Goal: Task Accomplishment & Management: Manage account settings

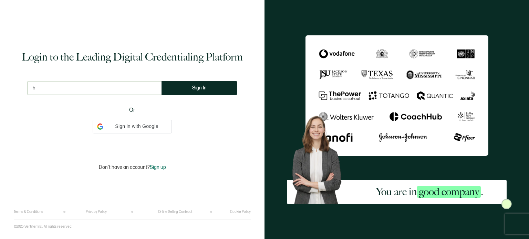
click at [68, 94] on input "b" at bounding box center [94, 88] width 134 height 14
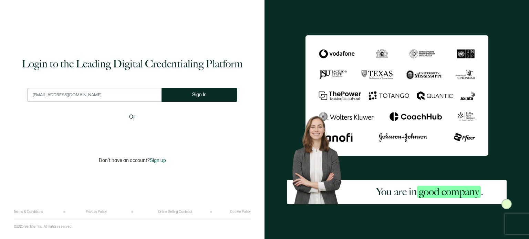
type input "[EMAIL_ADDRESS][DOMAIN_NAME]"
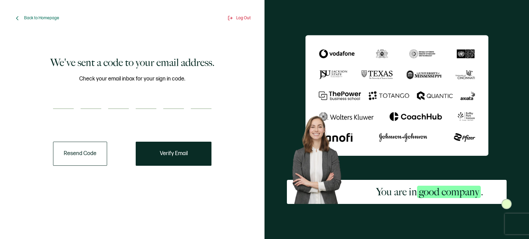
click at [56, 100] on input "number" at bounding box center [63, 102] width 21 height 14
paste input "5"
type input "5"
type input "7"
type input "6"
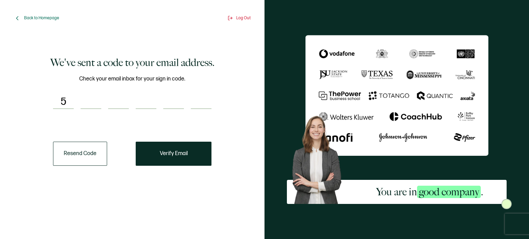
type input "8"
type input "1"
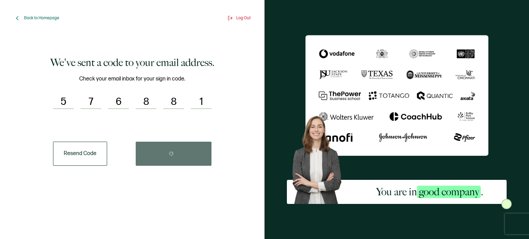
click at [169, 147] on div "Resend Code" at bounding box center [132, 154] width 158 height 24
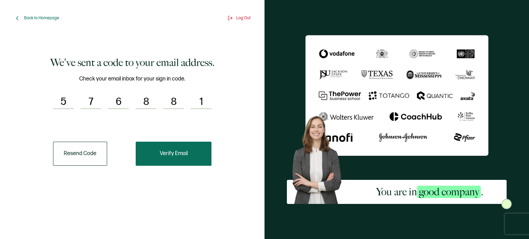
click at [170, 159] on button "Verify Email" at bounding box center [174, 154] width 76 height 24
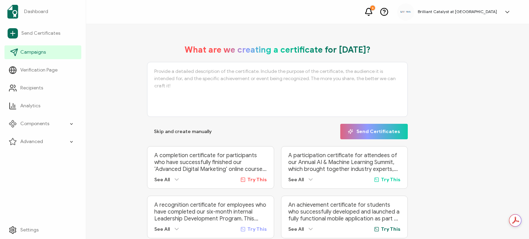
click at [35, 53] on span "Campaigns" at bounding box center [32, 52] width 25 height 7
click at [26, 49] on span "Campaigns" at bounding box center [32, 52] width 25 height 7
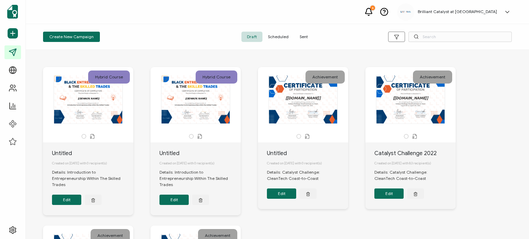
click at [309, 34] on span "Sent" at bounding box center [303, 37] width 19 height 10
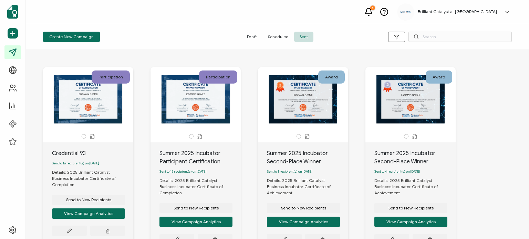
click at [85, 100] on div "The recipient’s full name, which will be automatically filled based on the info…" at bounding box center [88, 99] width 72 height 48
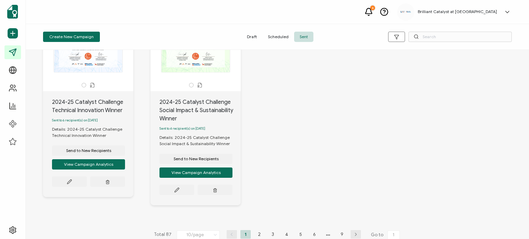
scroll to position [450, 0]
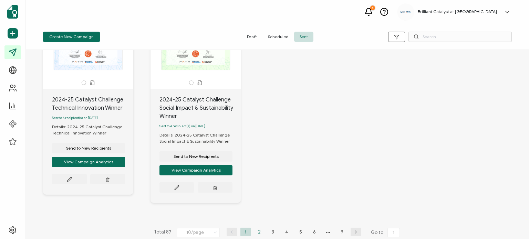
click at [255, 228] on li "2" at bounding box center [259, 232] width 10 height 9
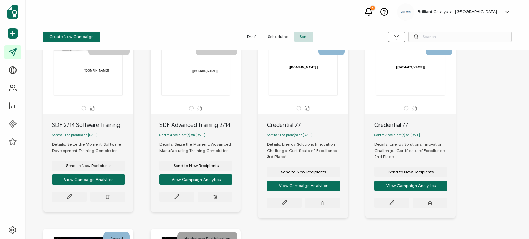
scroll to position [206, 0]
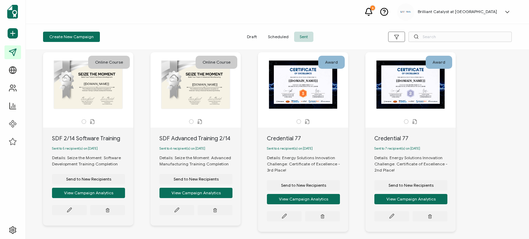
click at [296, 98] on div "[[DOMAIN_NAME]]" at bounding box center [303, 85] width 72 height 48
click at [286, 219] on icon at bounding box center [284, 216] width 5 height 5
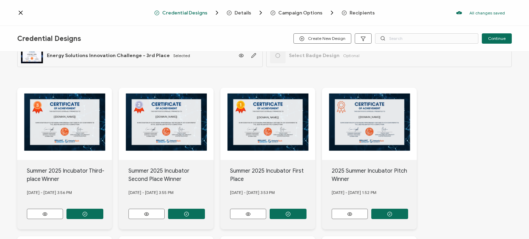
scroll to position [34, 0]
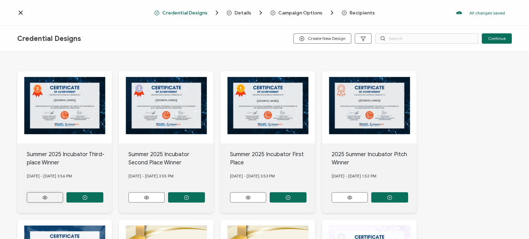
click at [50, 193] on button at bounding box center [45, 197] width 36 height 10
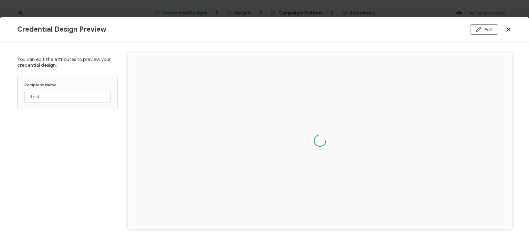
drag, startPoint x: 506, startPoint y: 32, endPoint x: 488, endPoint y: 38, distance: 18.8
click at [506, 31] on icon at bounding box center [508, 29] width 7 height 7
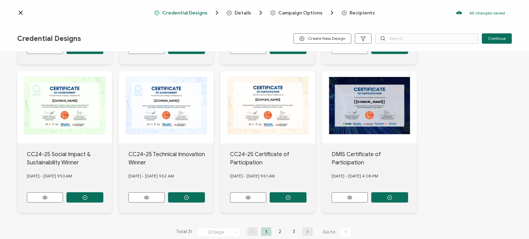
scroll to position [342, 0]
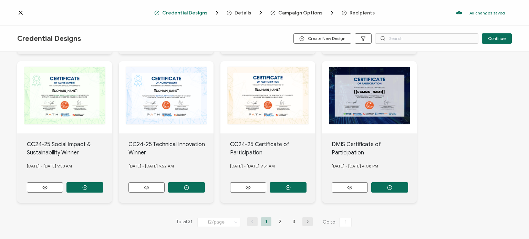
click at [372, 103] on div "[[DOMAIN_NAME]]" at bounding box center [369, 97] width 95 height 72
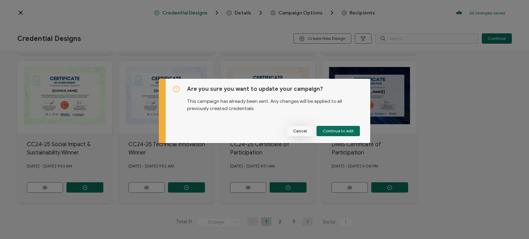
click at [290, 132] on button "Cancel" at bounding box center [300, 131] width 26 height 10
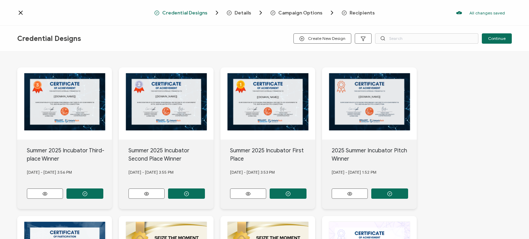
scroll to position [0, 0]
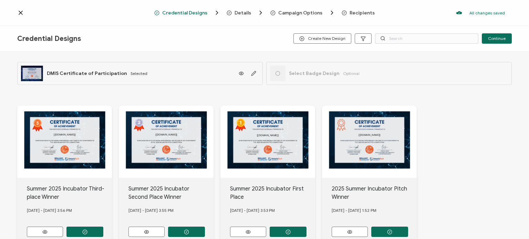
click at [17, 8] on div "Credential Designs Details Campaign Options Recipients All changes saved We sav…" at bounding box center [264, 13] width 529 height 26
click at [19, 11] on icon at bounding box center [20, 12] width 3 height 3
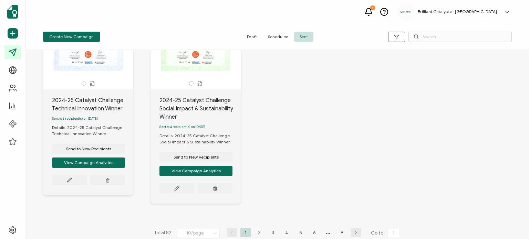
scroll to position [450, 0]
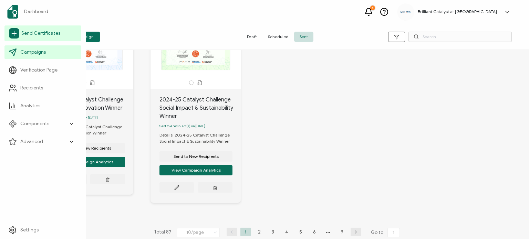
click at [34, 37] on link "Send Certificates" at bounding box center [42, 33] width 77 height 16
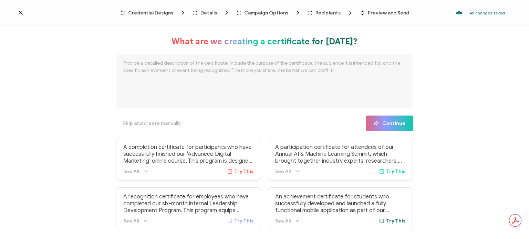
click at [18, 12] on icon at bounding box center [20, 12] width 7 height 7
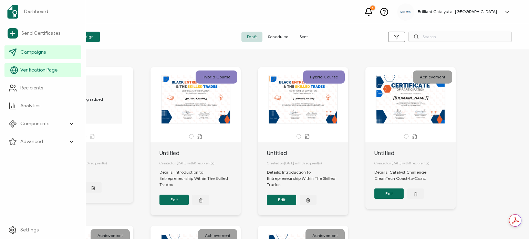
click at [32, 70] on span "Verification Page" at bounding box center [38, 70] width 37 height 7
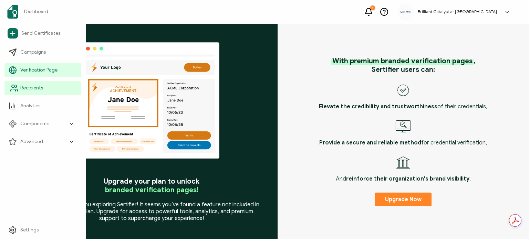
click at [32, 85] on span "Recipients" at bounding box center [31, 88] width 23 height 7
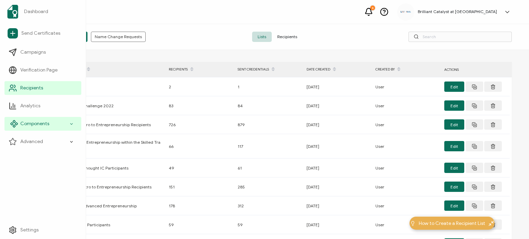
click at [44, 128] on div "Components" at bounding box center [42, 124] width 77 height 14
click at [29, 125] on span "Components" at bounding box center [34, 123] width 29 height 7
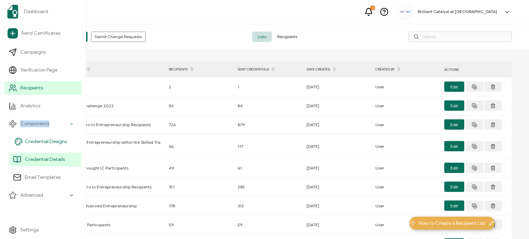
click at [39, 145] on link "Credential Designs" at bounding box center [45, 142] width 72 height 14
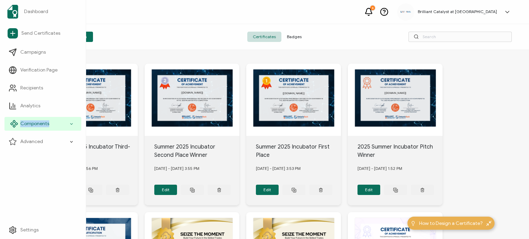
click at [42, 125] on span "Components" at bounding box center [34, 123] width 29 height 7
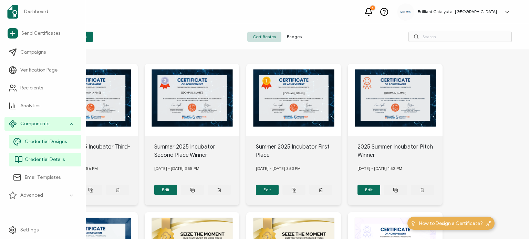
click at [46, 158] on span "Credential Details" at bounding box center [45, 159] width 40 height 7
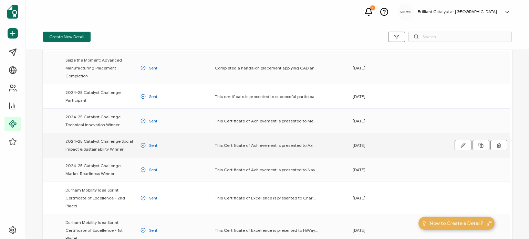
scroll to position [180, 0]
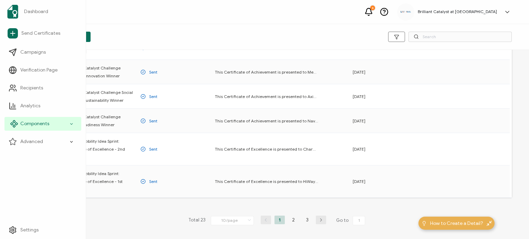
click at [28, 118] on div "Components" at bounding box center [42, 124] width 77 height 14
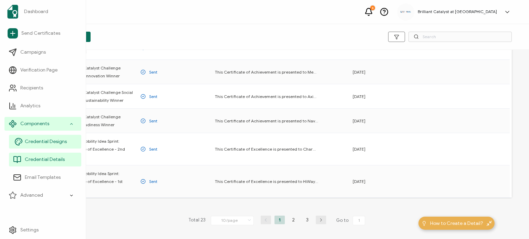
click at [36, 137] on link "Credential Designs" at bounding box center [45, 142] width 72 height 14
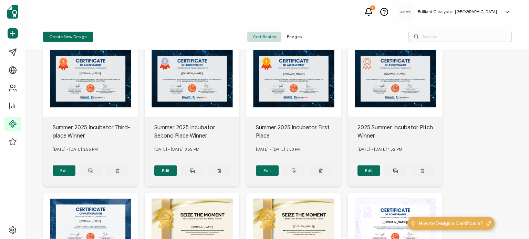
scroll to position [34, 0]
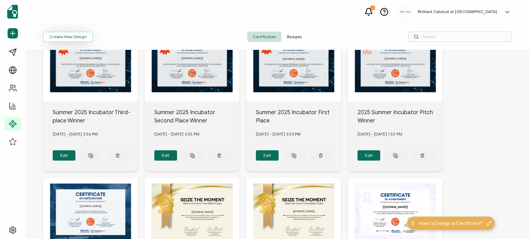
click at [71, 37] on button "Create New Design" at bounding box center [68, 37] width 50 height 10
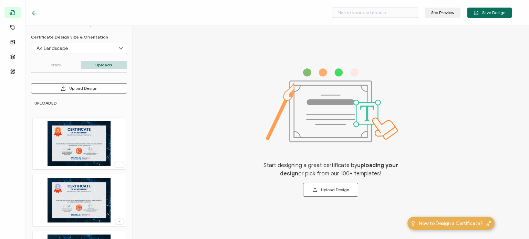
scroll to position [103, 0]
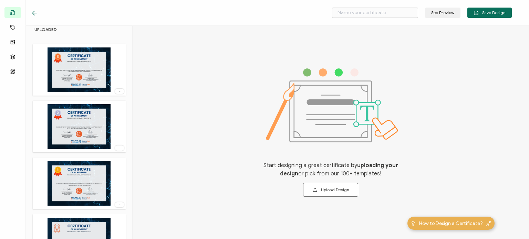
click at [79, 82] on img at bounding box center [78, 69] width 63 height 45
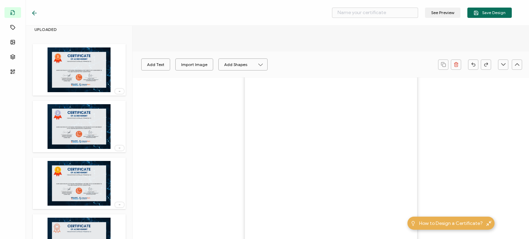
type input "Blank"
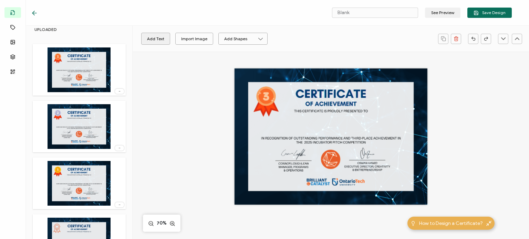
click at [151, 40] on button "Add Text" at bounding box center [155, 39] width 29 height 12
drag, startPoint x: 329, startPoint y: 136, endPoint x: 329, endPoint y: 125, distance: 11.0
click at [329, 125] on pre "Edit this text" at bounding box center [330, 125] width 35 height 8
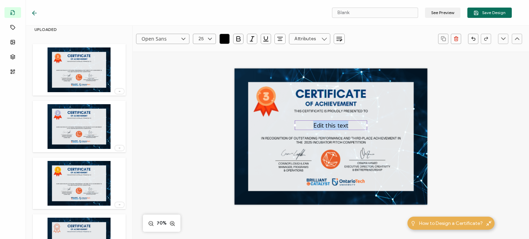
click at [329, 125] on pre "Edit this text" at bounding box center [330, 125] width 35 height 8
click at [296, 36] on input "text" at bounding box center [309, 38] width 41 height 11
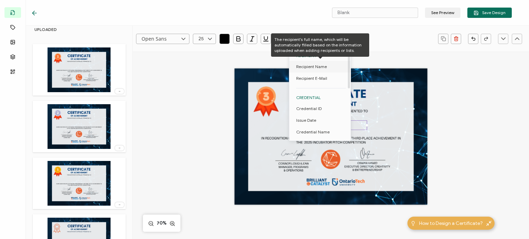
click at [315, 68] on span "Recipient Name" at bounding box center [311, 67] width 31 height 12
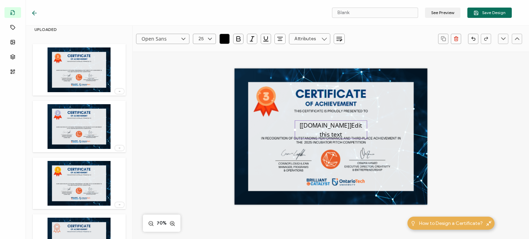
click at [326, 130] on pre "[recipient.name]Edit this text" at bounding box center [331, 129] width 64 height 17
drag, startPoint x: 340, startPoint y: 126, endPoint x: 343, endPoint y: 133, distance: 7.5
click at [343, 133] on div "[recipient.name]Edit this text" at bounding box center [331, 129] width 72 height 19
click at [316, 135] on div "[recipient.name]Edit this text" at bounding box center [331, 129] width 72 height 19
click at [342, 129] on div "[recipient.name]Edit this text" at bounding box center [331, 129] width 72 height 19
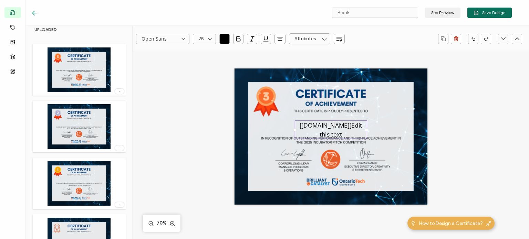
click at [344, 133] on div "[recipient.name]Edit this text" at bounding box center [331, 129] width 72 height 19
drag, startPoint x: 338, startPoint y: 134, endPoint x: 343, endPoint y: 126, distance: 9.3
click at [343, 126] on div "[recipient.name]Edit this text" at bounding box center [331, 129] width 72 height 19
drag, startPoint x: 342, startPoint y: 125, endPoint x: 344, endPoint y: 134, distance: 9.6
click at [344, 134] on div "[recipient.name]Edit this text" at bounding box center [331, 129] width 72 height 19
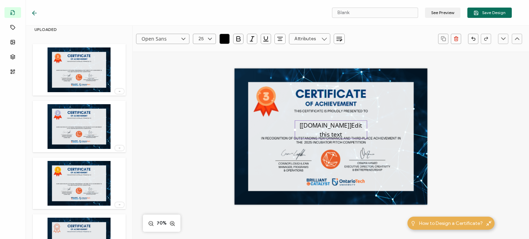
click at [340, 125] on pre "[recipient.name]Edit this text" at bounding box center [331, 129] width 64 height 17
click at [344, 126] on pre "[recipient.name]Edit this text" at bounding box center [331, 129] width 64 height 17
click at [342, 136] on div "[recipient.name]Edit this text" at bounding box center [331, 129] width 72 height 19
click at [367, 140] on div "[[DOMAIN_NAME]]" at bounding box center [330, 136] width 193 height 136
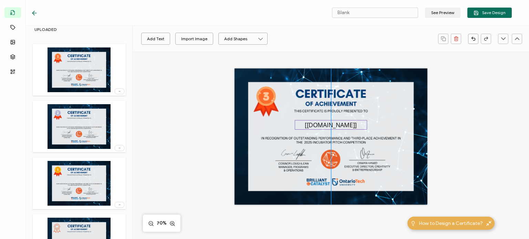
click at [337, 127] on pre "[[DOMAIN_NAME]]" at bounding box center [331, 125] width 52 height 8
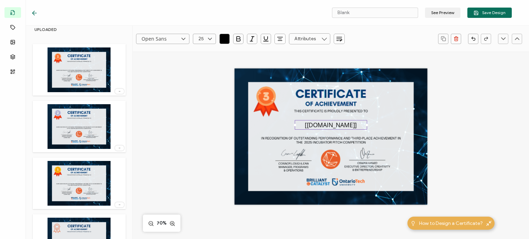
click at [172, 38] on input "Open Sans" at bounding box center [162, 39] width 53 height 10
click at [166, 100] on li "Noto Sans" at bounding box center [168, 99] width 65 height 12
type input "Noto Sans"
click at [239, 40] on icon "button" at bounding box center [238, 38] width 7 height 7
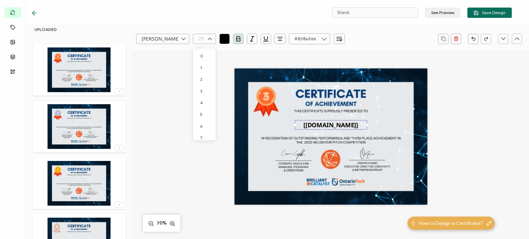
click at [200, 37] on input "text" at bounding box center [204, 39] width 23 height 10
click at [205, 112] on li "23" at bounding box center [205, 110] width 24 height 12
type input "23"
click at [210, 39] on icon at bounding box center [209, 39] width 9 height 10
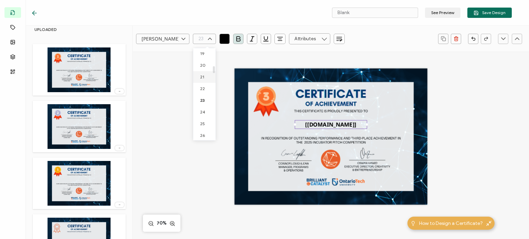
scroll to position [226, 0]
click at [200, 124] on span "25" at bounding box center [202, 121] width 5 height 5
type input "25"
click at [308, 125] on pre "[[DOMAIN_NAME]]" at bounding box center [330, 124] width 54 height 8
click at [193, 126] on div "[[DOMAIN_NAME]]" at bounding box center [330, 145] width 277 height 187
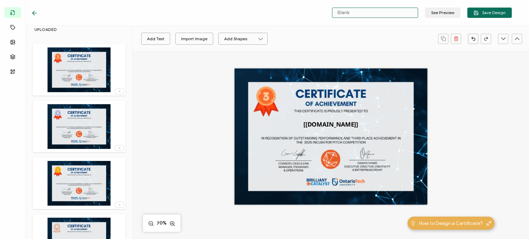
drag, startPoint x: 381, startPoint y: 17, endPoint x: 372, endPoint y: 17, distance: 8.9
click at [372, 17] on input "Blank" at bounding box center [375, 13] width 86 height 10
type input "B"
type input "Test"
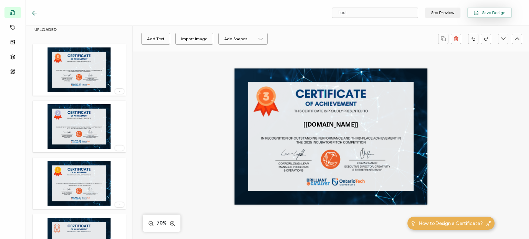
click at [486, 12] on span "Save Design" at bounding box center [489, 12] width 32 height 5
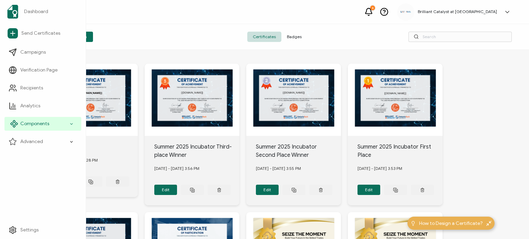
click at [28, 123] on span "Components" at bounding box center [34, 123] width 29 height 7
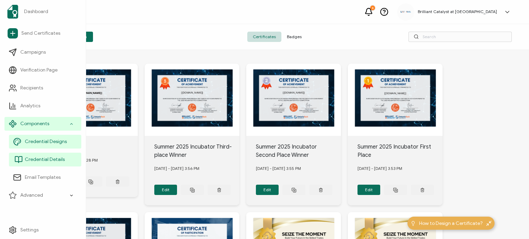
click at [45, 162] on span "Credential Details" at bounding box center [45, 159] width 40 height 7
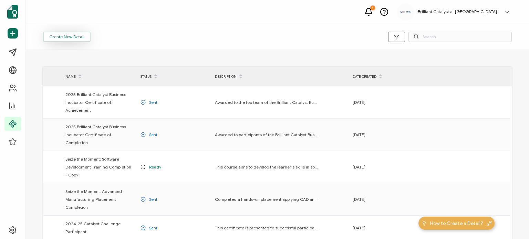
click at [65, 38] on button "Create New Detail" at bounding box center [66, 37] width 47 height 10
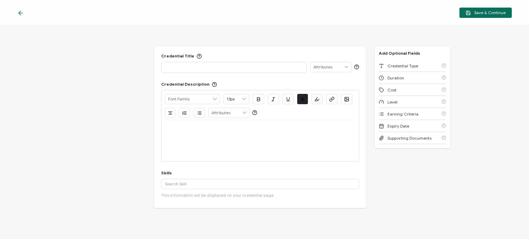
click at [215, 70] on p at bounding box center [234, 67] width 138 height 7
click at [179, 127] on p at bounding box center [260, 128] width 190 height 6
drag, startPoint x: 167, startPoint y: 68, endPoint x: 142, endPoint y: 68, distance: 24.8
click at [142, 68] on div "Credential Title Test ISSUER Issuer Name Credential Description Alright Sans Am…" at bounding box center [264, 132] width 529 height 213
click at [88, 93] on div "Credential Title ISSUER Issuer Name Credential Description Alright Sans Amita A…" at bounding box center [264, 132] width 529 height 213
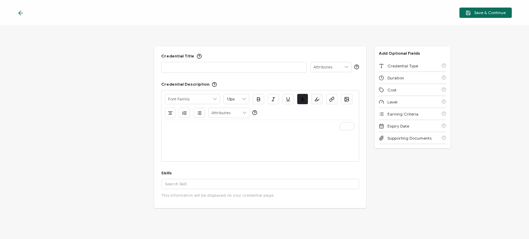
click at [17, 13] on div "Save & Continue" at bounding box center [264, 13] width 529 height 26
click at [21, 13] on icon at bounding box center [20, 13] width 7 height 7
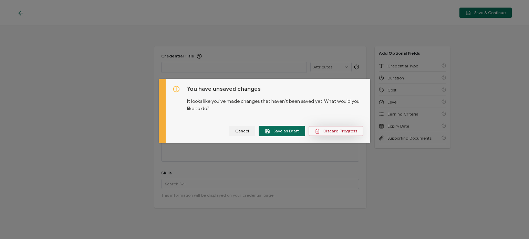
click at [330, 134] on button "Discard Progress" at bounding box center [335, 131] width 55 height 10
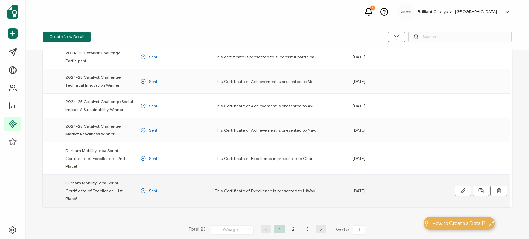
scroll to position [172, 0]
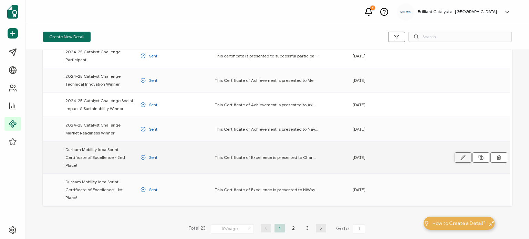
click at [460, 152] on button "button" at bounding box center [462, 157] width 17 height 10
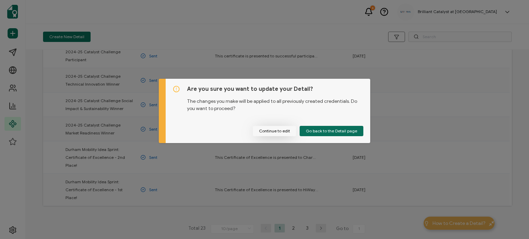
click at [278, 132] on button "Continue to edit" at bounding box center [274, 131] width 43 height 10
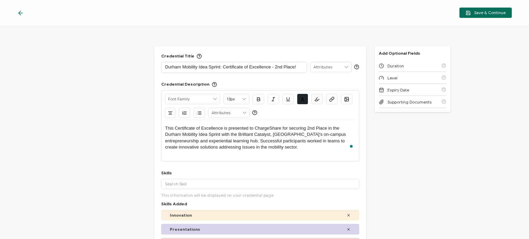
drag, startPoint x: 236, startPoint y: 144, endPoint x: 161, endPoint y: 130, distance: 76.2
click at [161, 130] on div "Alright Sans Amita Archivo Black Arial Arimo Blinker Caveat Charm Charmonman Ci…" at bounding box center [260, 126] width 198 height 72
click at [200, 135] on p "This Certificate of Excellence is presented to ChargeShare for securing 2nd Pla…" at bounding box center [260, 137] width 190 height 25
drag, startPoint x: 271, startPoint y: 135, endPoint x: 332, endPoint y: 135, distance: 61.9
click at [332, 135] on p "This Certificate of Excellence is presented to ChargeShare for securing 2nd Pla…" at bounding box center [260, 137] width 190 height 25
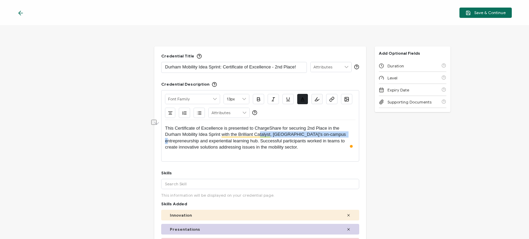
click at [332, 135] on p "This Certificate of Excellence is presented to ChargeShare for securing 2nd Pla…" at bounding box center [260, 137] width 190 height 25
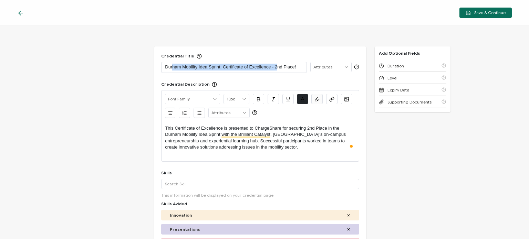
drag, startPoint x: 172, startPoint y: 68, endPoint x: 276, endPoint y: 64, distance: 104.4
click at [276, 64] on p "Durham Mobility Idea Sprint: Certificate of Excellence - 2nd Place!" at bounding box center [234, 67] width 138 height 7
click at [278, 65] on p "Durham Mobility Idea Sprint: Certificate of Excellence - 2nd Place!" at bounding box center [234, 67] width 138 height 7
click at [23, 17] on div "Save & Continue" at bounding box center [264, 13] width 529 height 26
click at [22, 14] on icon at bounding box center [20, 13] width 7 height 7
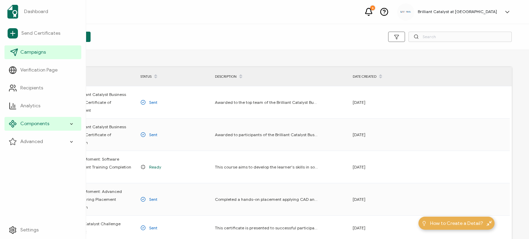
click at [36, 49] on span "Campaigns" at bounding box center [32, 52] width 25 height 7
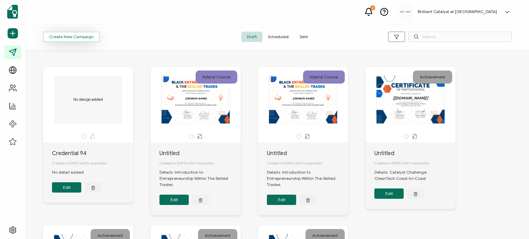
click at [62, 36] on span "Create New Campaign" at bounding box center [71, 37] width 44 height 4
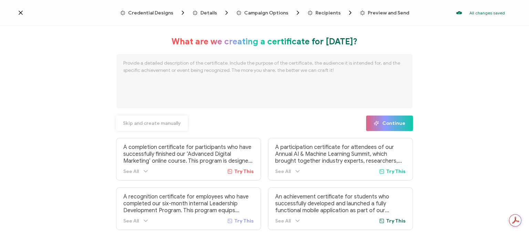
click at [140, 124] on span "Skip and create manually" at bounding box center [152, 123] width 58 height 5
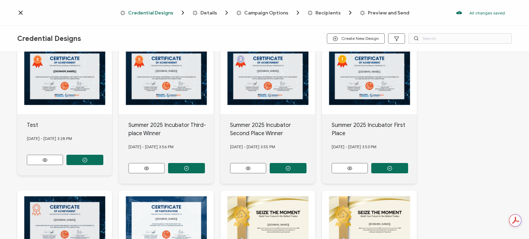
scroll to position [34, 0]
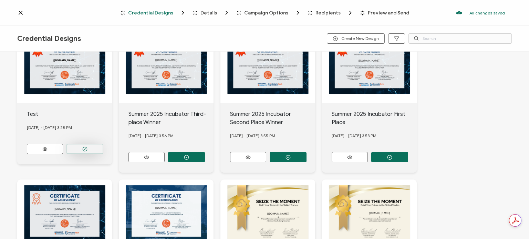
click at [83, 148] on circle "button" at bounding box center [85, 149] width 4 height 4
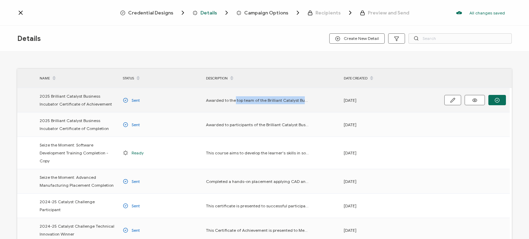
drag, startPoint x: 234, startPoint y: 102, endPoint x: 304, endPoint y: 99, distance: 70.3
click at [304, 99] on span "Awarded to the top team of the Brilliant Catalyst Business Incubator Pitch Comp…" at bounding box center [257, 100] width 103 height 8
click at [304, 98] on span "Awarded to the top team of the Brilliant Catalyst Business Incubator Pitch Comp…" at bounding box center [257, 100] width 103 height 8
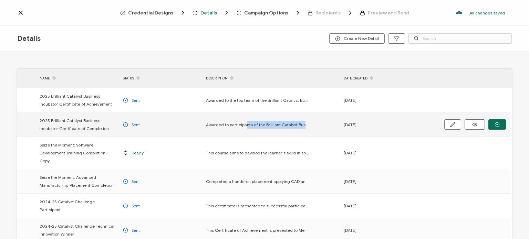
drag, startPoint x: 244, startPoint y: 120, endPoint x: 310, endPoint y: 121, distance: 66.8
click at [310, 121] on div "Awarded to participants of the Brilliant Catalyst Business Incubator at Ontario…" at bounding box center [271, 125] width 138 height 8
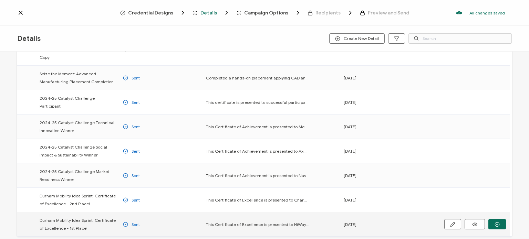
scroll to position [138, 0]
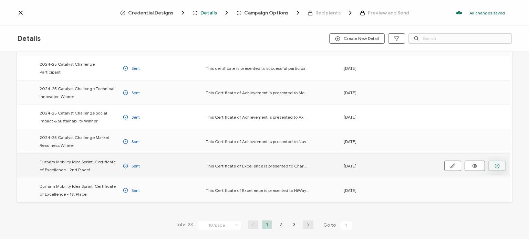
click at [490, 161] on button "button" at bounding box center [497, 166] width 18 height 10
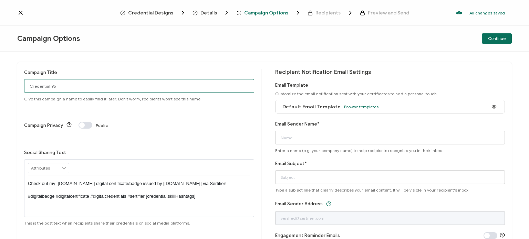
click at [65, 90] on input "Credential 95" at bounding box center [139, 86] width 230 height 14
drag, startPoint x: 56, startPoint y: 89, endPoint x: 24, endPoint y: 89, distance: 32.7
click at [24, 89] on input "Credential 95" at bounding box center [139, 86] width 230 height 14
click at [59, 86] on input "Credential 95" at bounding box center [139, 86] width 230 height 14
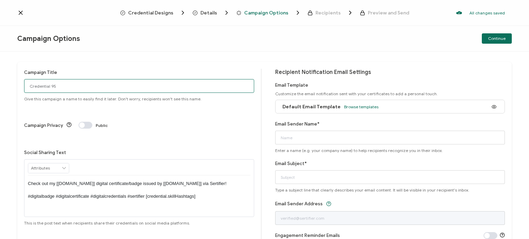
click at [60, 87] on input "Credential 95" at bounding box center [139, 86] width 230 height 14
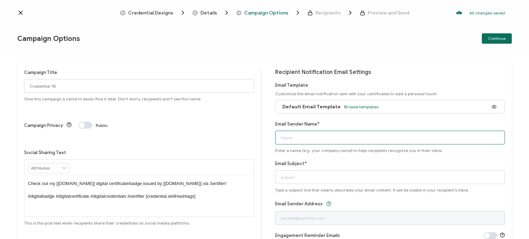
click at [302, 140] on input "Email Sender Name*" at bounding box center [390, 138] width 230 height 14
click at [213, 149] on div "Social Sharing Text RECIPIENT Recipient Name Recipient E-Mail CREDENTIAL Creden…" at bounding box center [139, 187] width 230 height 77
click at [20, 12] on icon at bounding box center [20, 12] width 7 height 7
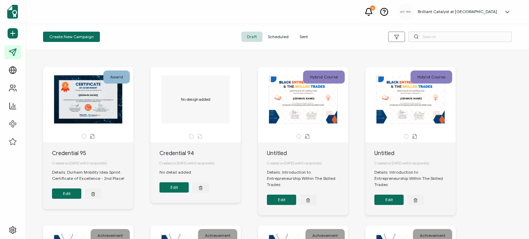
click at [297, 38] on span "Sent" at bounding box center [303, 37] width 19 height 10
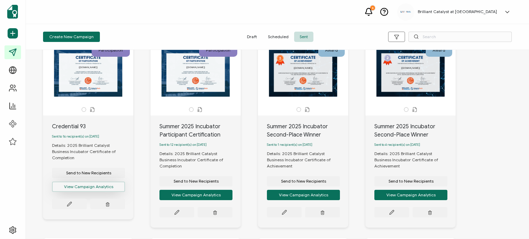
scroll to position [34, 0]
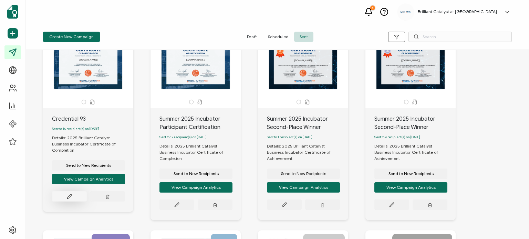
click at [64, 194] on button at bounding box center [69, 196] width 35 height 10
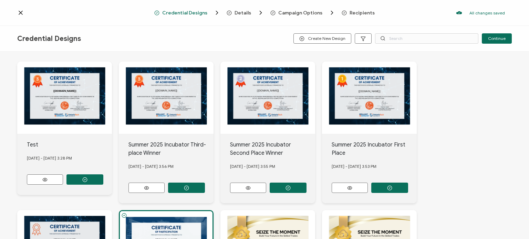
scroll to position [34, 0]
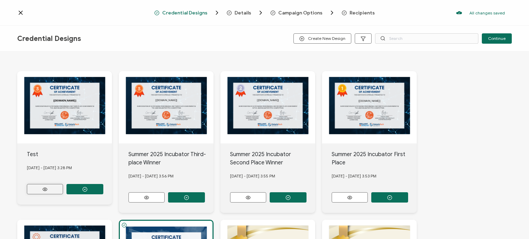
click at [45, 188] on icon at bounding box center [45, 189] width 9 height 5
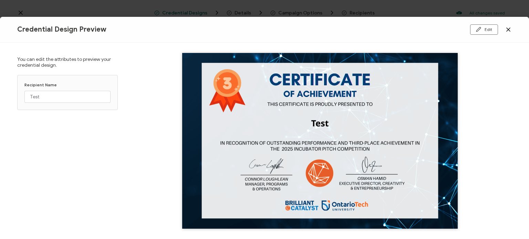
click at [322, 118] on img at bounding box center [319, 140] width 275 height 195
click at [317, 124] on img at bounding box center [319, 140] width 275 height 195
drag, startPoint x: 59, startPoint y: 92, endPoint x: 17, endPoint y: 94, distance: 42.0
click at [17, 94] on div "You can edit the attributes to preview your credential design. Recipient Name T…" at bounding box center [264, 141] width 529 height 197
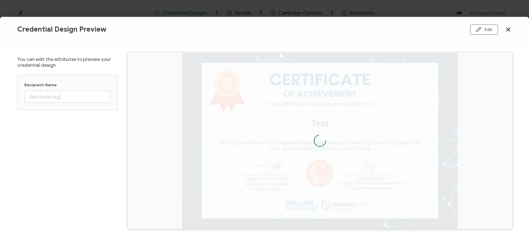
click at [507, 30] on icon at bounding box center [507, 29] width 3 height 3
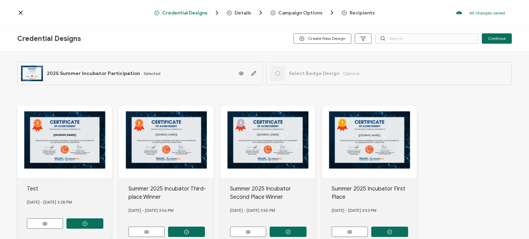
click at [23, 14] on icon at bounding box center [20, 12] width 7 height 7
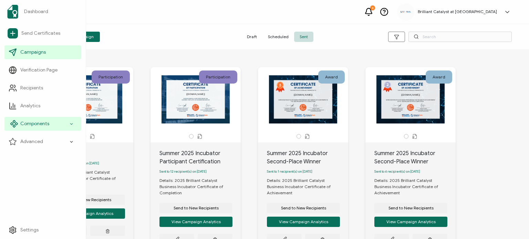
click at [36, 127] on span "Components" at bounding box center [34, 123] width 29 height 7
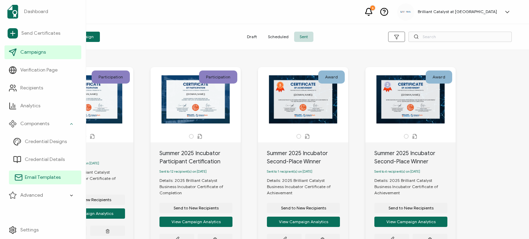
click at [45, 174] on span "Email Templates" at bounding box center [43, 177] width 36 height 7
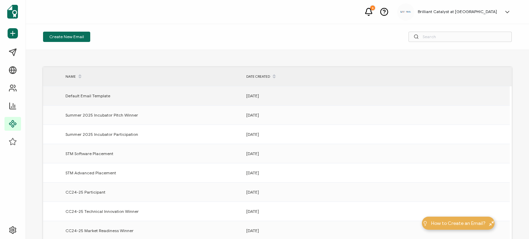
drag, startPoint x: 109, startPoint y: 95, endPoint x: 52, endPoint y: 93, distance: 56.5
click at [52, 93] on tr "Default Email Template 06.27.2025" at bounding box center [276, 95] width 466 height 19
click at [66, 94] on span "Default Email Template" at bounding box center [87, 96] width 45 height 8
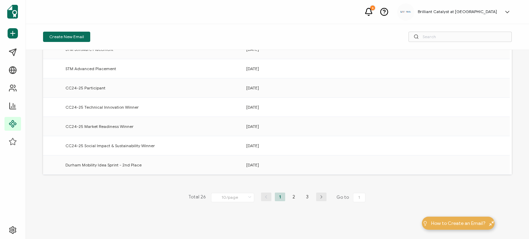
scroll to position [105, 0]
drag, startPoint x: 95, startPoint y: 163, endPoint x: 147, endPoint y: 167, distance: 52.4
click at [147, 167] on div "Durham Mobility Idea Sprint - 2nd Place" at bounding box center [152, 164] width 181 height 8
click at [443, 162] on button at bounding box center [447, 164] width 21 height 10
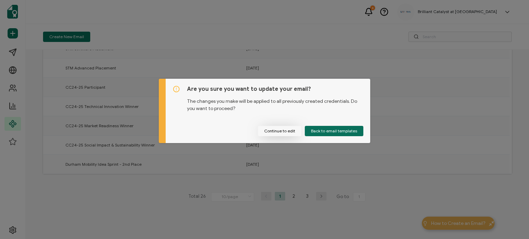
click at [278, 128] on button "Continue to edit" at bounding box center [279, 131] width 43 height 10
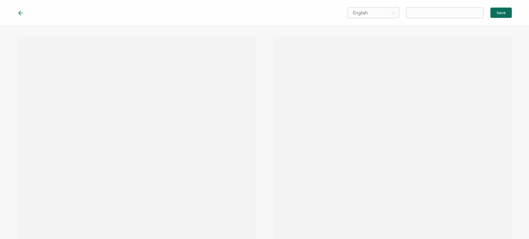
type input "Durham Mobility Idea Sprint - 2nd Place"
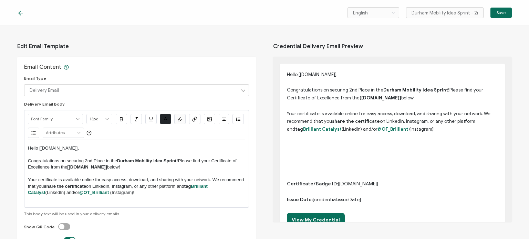
click at [400, 99] on p "Congratulations on securing 2nd Place in the Durham Mobility Idea Sprint! Pleas…" at bounding box center [392, 93] width 211 height 15
click at [23, 9] on div "English Bahasa indonesia Deutsch English Español Français Italiano Magyar Portu…" at bounding box center [264, 13] width 529 height 26
click at [23, 12] on icon at bounding box center [20, 13] width 7 height 7
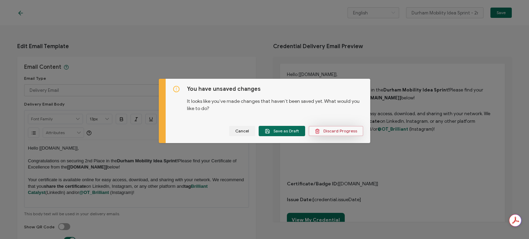
click at [315, 130] on icon "dialog" at bounding box center [317, 131] width 5 height 5
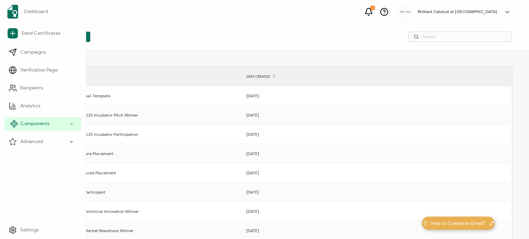
click at [33, 124] on span "Components" at bounding box center [34, 123] width 29 height 7
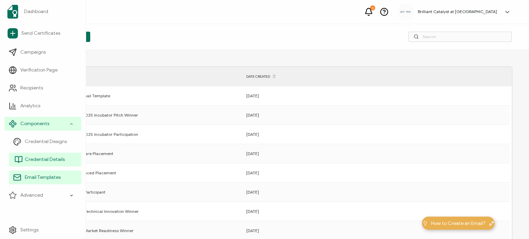
click at [42, 155] on link "Credential Details" at bounding box center [45, 160] width 72 height 14
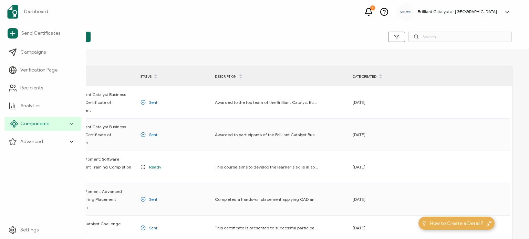
click at [31, 124] on span "Components" at bounding box center [34, 123] width 29 height 7
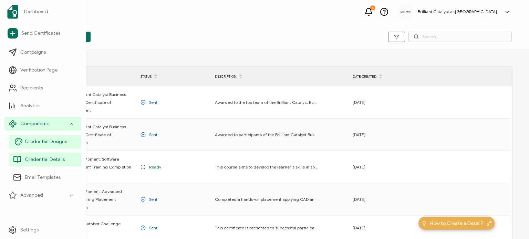
click at [41, 144] on span "Credential Designs" at bounding box center [46, 141] width 42 height 7
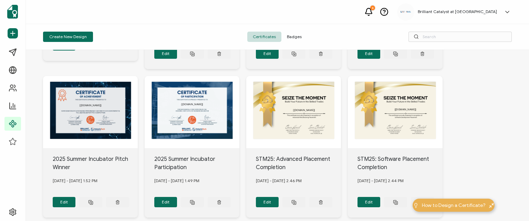
scroll to position [138, 0]
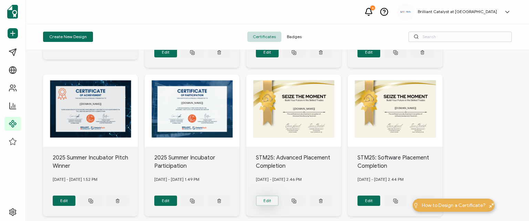
click at [269, 200] on button "Edit" at bounding box center [267, 201] width 23 height 10
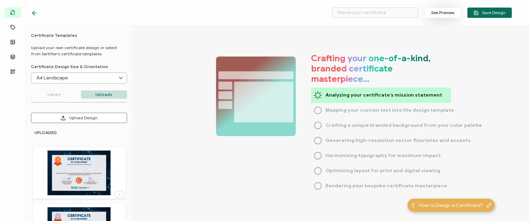
type input "STM25: Advanced Placement Completion"
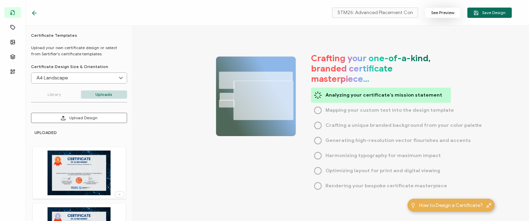
click at [452, 12] on button "See Preview" at bounding box center [442, 13] width 35 height 10
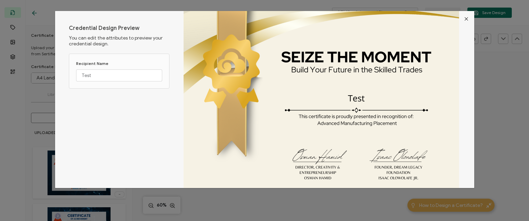
click at [464, 19] on icon "Close" at bounding box center [466, 19] width 6 height 6
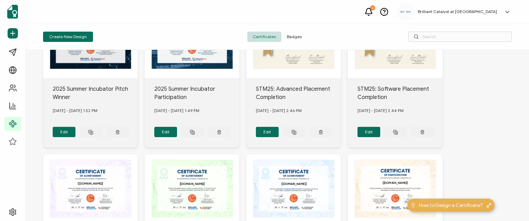
scroll to position [138, 0]
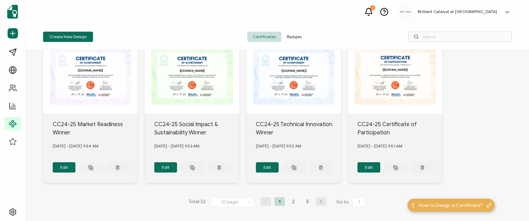
click at [289, 199] on li "2" at bounding box center [293, 202] width 10 height 9
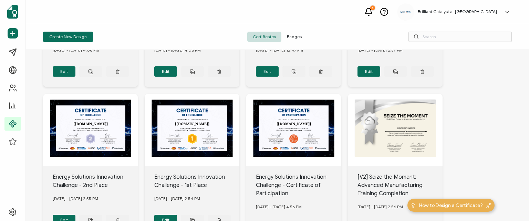
scroll to position [113, 0]
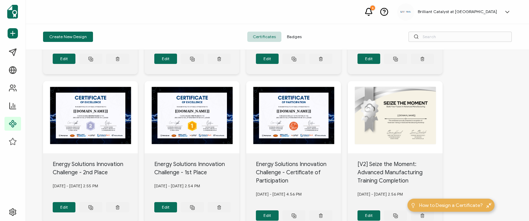
scroll to position [148, 0]
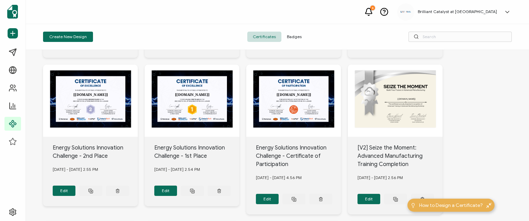
click at [297, 101] on div "The recipient’s full name, which will be automatically filled based on the info…" at bounding box center [293, 101] width 95 height 72
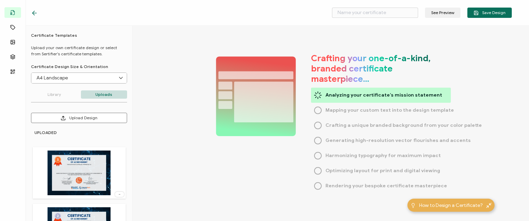
type input "Energy Solutions Innovation Challenge - Certificate of Participation"
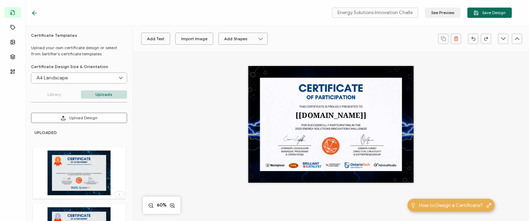
click at [35, 13] on icon at bounding box center [34, 13] width 4 height 0
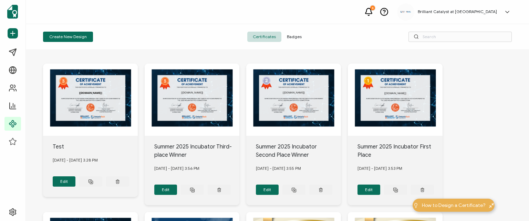
click at [297, 34] on span "Badges" at bounding box center [294, 37] width 26 height 10
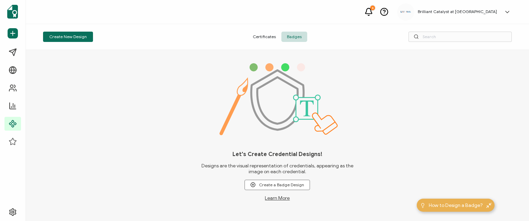
click at [260, 35] on span "Certificates" at bounding box center [264, 37] width 34 height 10
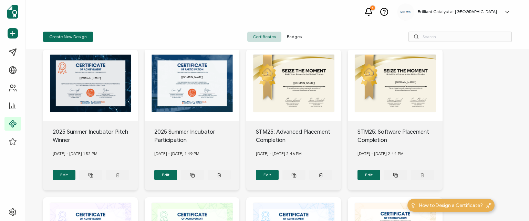
scroll to position [148, 0]
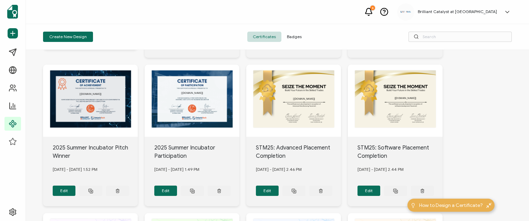
click at [79, 92] on div "The recipient’s full name, which will be automatically filled based on the info…" at bounding box center [90, 101] width 95 height 72
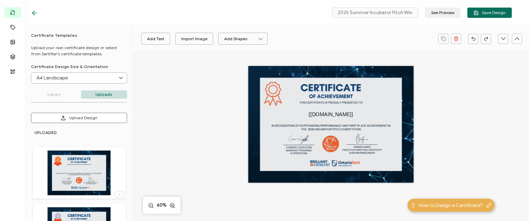
click at [71, 175] on img at bounding box center [78, 173] width 63 height 45
type input "Blank"
click at [34, 14] on icon at bounding box center [34, 13] width 7 height 7
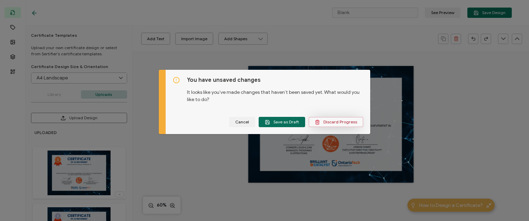
click at [318, 120] on icon "dialog" at bounding box center [317, 120] width 2 height 1
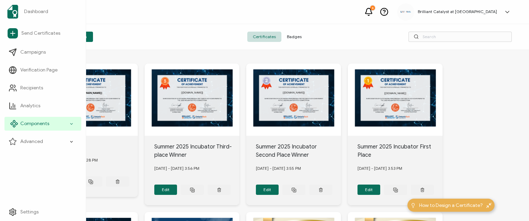
click at [43, 123] on span "Components" at bounding box center [34, 123] width 29 height 7
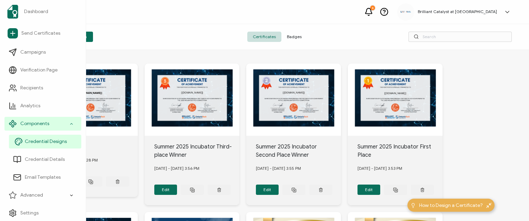
click at [47, 144] on span "Credential Designs" at bounding box center [46, 141] width 42 height 7
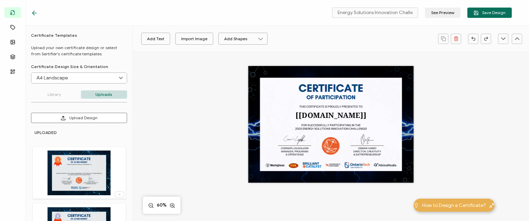
click at [38, 13] on div at bounding box center [36, 12] width 10 height 7
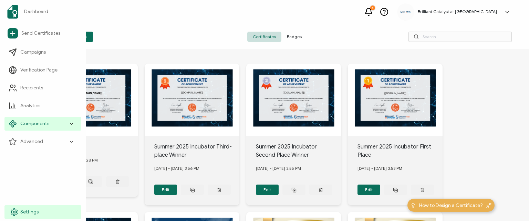
click at [12, 210] on icon at bounding box center [14, 212] width 8 height 8
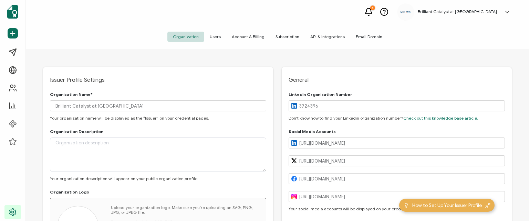
click at [251, 38] on span "Account & Billing" at bounding box center [248, 37] width 44 height 10
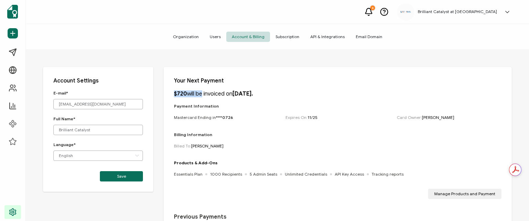
drag, startPoint x: 174, startPoint y: 92, endPoint x: 199, endPoint y: 96, distance: 25.4
click at [199, 96] on p "$720 will be invoiced on [DATE]." at bounding box center [213, 94] width 79 height 7
click at [209, 95] on p "$720 will be invoiced on [DATE]." at bounding box center [213, 94] width 79 height 7
drag, startPoint x: 209, startPoint y: 95, endPoint x: 221, endPoint y: 98, distance: 11.8
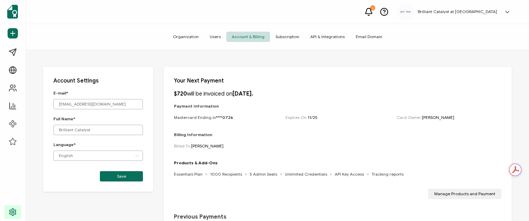
click at [210, 95] on p "$720 will be invoiced on [DATE]." at bounding box center [213, 94] width 79 height 7
click at [226, 100] on div "$720 will be invoiced on [DATE]. Payment Information Mastercard Ending in ***07…" at bounding box center [337, 145] width 327 height 109
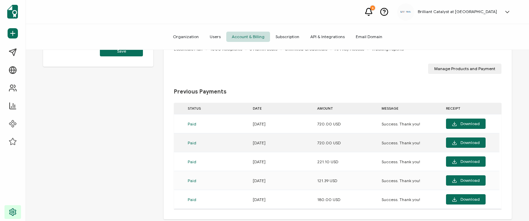
scroll to position [131, 0]
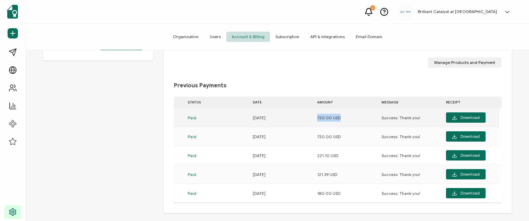
drag, startPoint x: 317, startPoint y: 115, endPoint x: 353, endPoint y: 114, distance: 36.5
click at [353, 114] on div "720.00 USD" at bounding box center [346, 118] width 64 height 8
click at [342, 116] on div "720.00 USD" at bounding box center [346, 118] width 64 height 8
drag, startPoint x: 343, startPoint y: 119, endPoint x: 306, endPoint y: 119, distance: 37.5
click at [306, 119] on tr "Paid [DATE] 720.00 USD Success. Thank you! Download" at bounding box center [336, 117] width 325 height 19
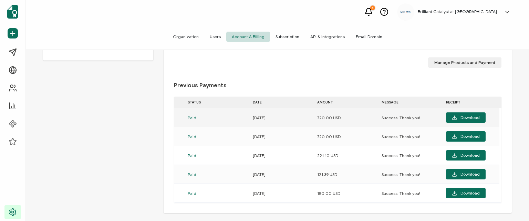
click at [306, 119] on div "[DATE]" at bounding box center [281, 118] width 64 height 8
drag, startPoint x: 310, startPoint y: 117, endPoint x: 339, endPoint y: 117, distance: 28.6
click at [339, 117] on tr "Paid [DATE] 720.00 USD Success. Thank you! Download" at bounding box center [336, 117] width 325 height 19
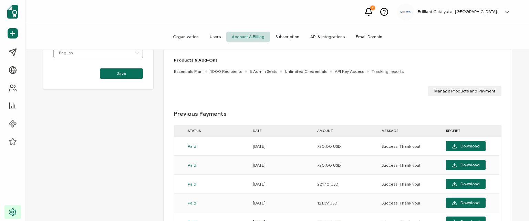
scroll to position [63, 0]
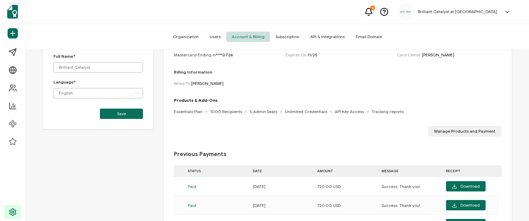
click at [306, 92] on div "Billing Information Billed To: [PERSON_NAME]" at bounding box center [337, 84] width 327 height 29
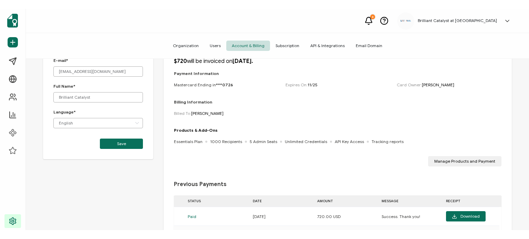
scroll to position [0, 0]
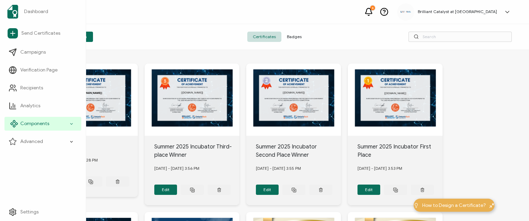
click at [30, 124] on span "Components" at bounding box center [34, 123] width 29 height 7
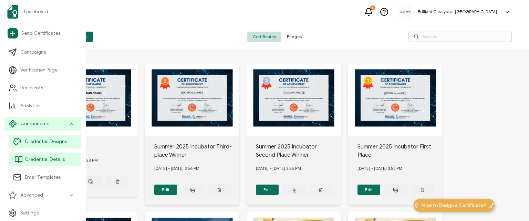
click at [36, 157] on span "Credential Details" at bounding box center [45, 159] width 40 height 7
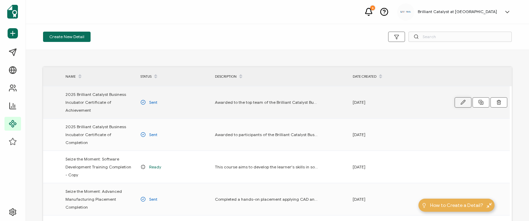
click at [459, 101] on button "button" at bounding box center [462, 102] width 17 height 10
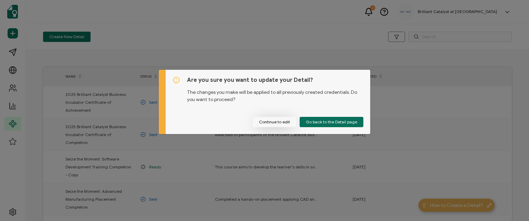
click at [278, 121] on button "Continue to edit" at bounding box center [274, 122] width 43 height 10
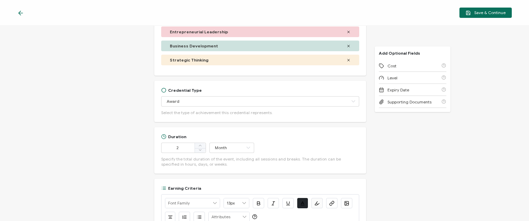
scroll to position [187, 0]
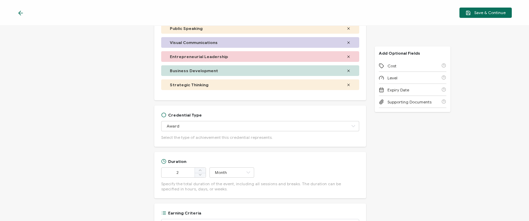
click at [20, 7] on div "Save & Continue" at bounding box center [264, 13] width 529 height 26
click at [19, 11] on icon at bounding box center [20, 13] width 7 height 7
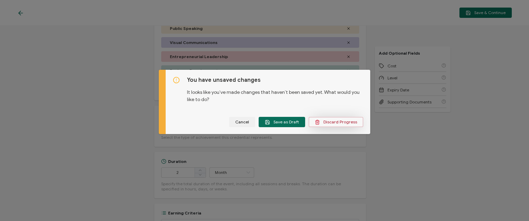
click at [324, 121] on span "Discard Progress" at bounding box center [336, 122] width 42 height 5
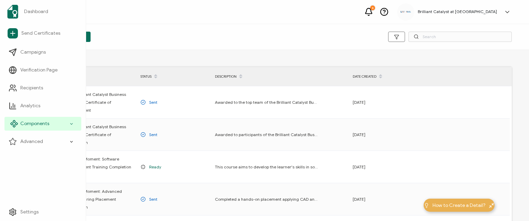
click at [52, 123] on div "Components" at bounding box center [42, 124] width 77 height 14
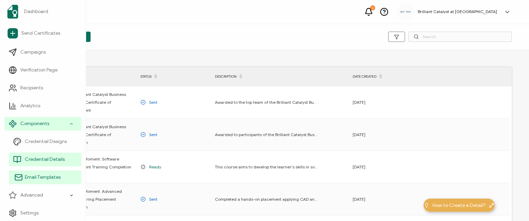
drag, startPoint x: 47, startPoint y: 172, endPoint x: 56, endPoint y: 175, distance: 8.7
click at [47, 172] on link "Email Templates" at bounding box center [45, 178] width 72 height 14
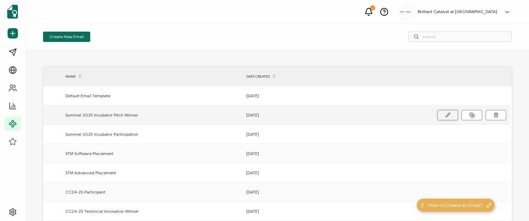
click at [438, 116] on button at bounding box center [447, 115] width 21 height 10
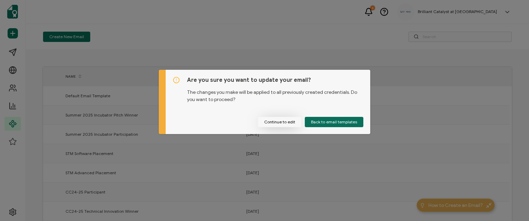
click at [268, 120] on button "Continue to edit" at bounding box center [279, 122] width 43 height 10
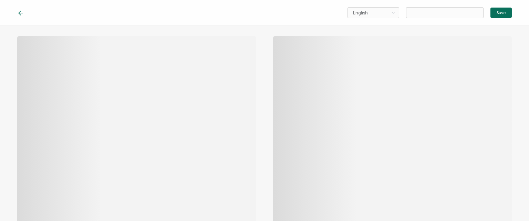
type input "Summer 2025 Incubator Pitch Winner"
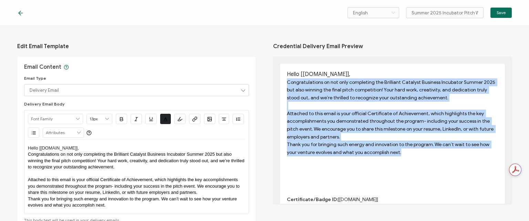
drag, startPoint x: 410, startPoint y: 155, endPoint x: 285, endPoint y: 81, distance: 145.1
click at [287, 81] on div "Hello [recipient.name], Congratulations on not only completing the Brilliant Ca…" at bounding box center [392, 117] width 211 height 92
click at [309, 92] on span "Congratulations on not only completing the Brilliant Catalyst Business Incubato…" at bounding box center [391, 89] width 209 height 21
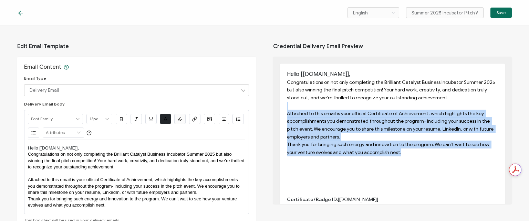
drag, startPoint x: 390, startPoint y: 107, endPoint x: 415, endPoint y: 151, distance: 50.7
click at [415, 151] on div "Hello [recipient.name], Congratulations on not only completing the Brilliant Ca…" at bounding box center [392, 117] width 211 height 92
click at [415, 151] on p "Thank you for bringing such energy and innovation to the program. We can’t wait…" at bounding box center [392, 148] width 211 height 15
drag, startPoint x: 403, startPoint y: 154, endPoint x: 299, endPoint y: 103, distance: 115.6
click at [299, 103] on div "Hello [recipient.name], Congratulations on not only completing the Brilliant Ca…" at bounding box center [392, 117] width 211 height 92
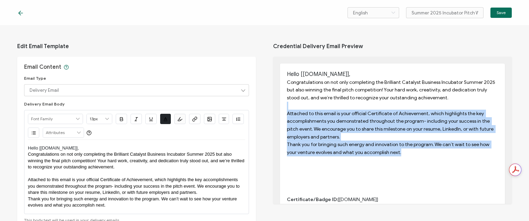
click at [317, 117] on p "Attached to this email is your official Certificate of Achievement, which highl…" at bounding box center [392, 125] width 211 height 31
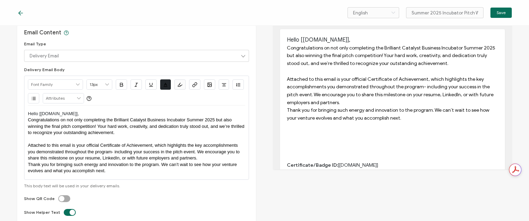
click at [22, 15] on icon at bounding box center [20, 13] width 7 height 7
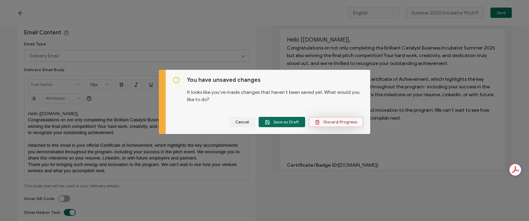
click at [335, 121] on span "Discard Progress" at bounding box center [336, 122] width 42 height 5
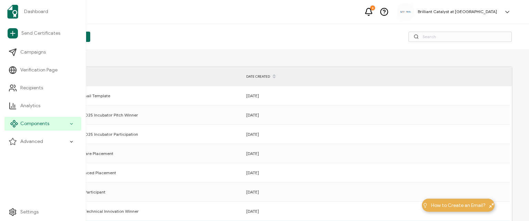
click at [30, 122] on span "Components" at bounding box center [34, 123] width 29 height 7
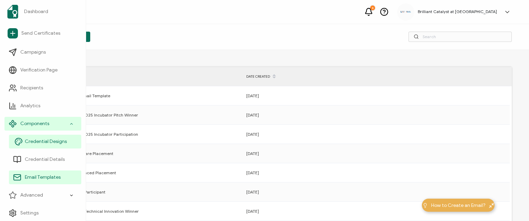
click at [57, 137] on link "Credential Designs" at bounding box center [45, 142] width 72 height 14
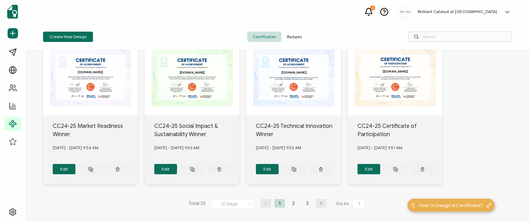
scroll to position [320, 0]
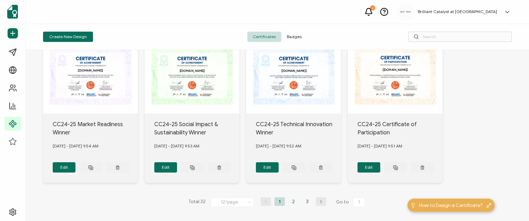
click at [289, 198] on li "2" at bounding box center [293, 202] width 10 height 9
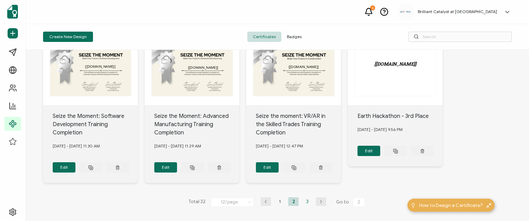
click at [306, 198] on li "3" at bounding box center [307, 202] width 10 height 9
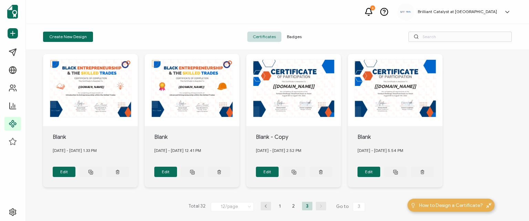
scroll to position [156, 0]
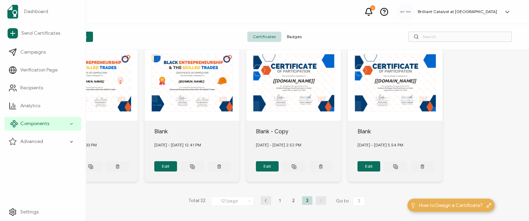
click at [27, 122] on span "Components" at bounding box center [34, 123] width 29 height 7
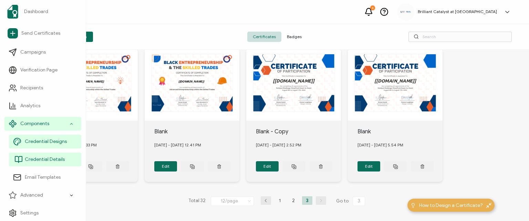
click at [46, 155] on link "Credential Details" at bounding box center [45, 160] width 72 height 14
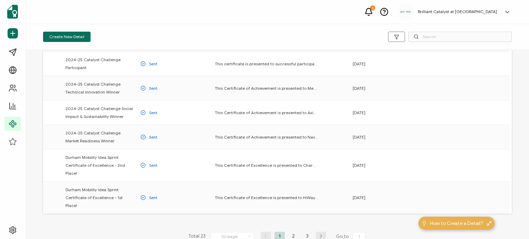
scroll to position [172, 0]
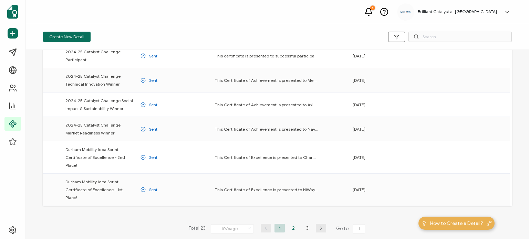
click at [290, 221] on li "2" at bounding box center [293, 228] width 10 height 9
